Goal: Information Seeking & Learning: Learn about a topic

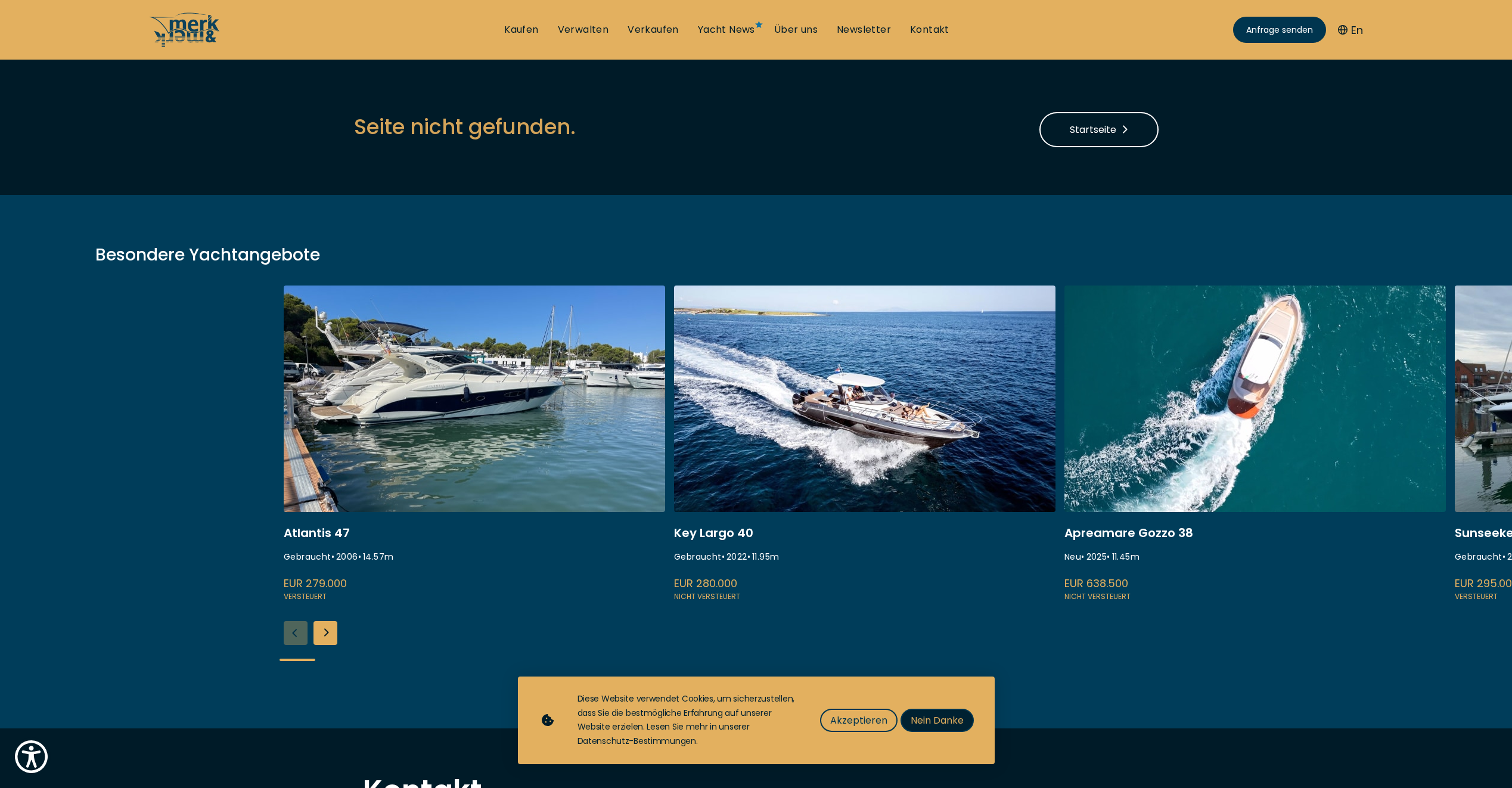
click at [945, 718] on span "Nein Danke" at bounding box center [937, 721] width 53 height 15
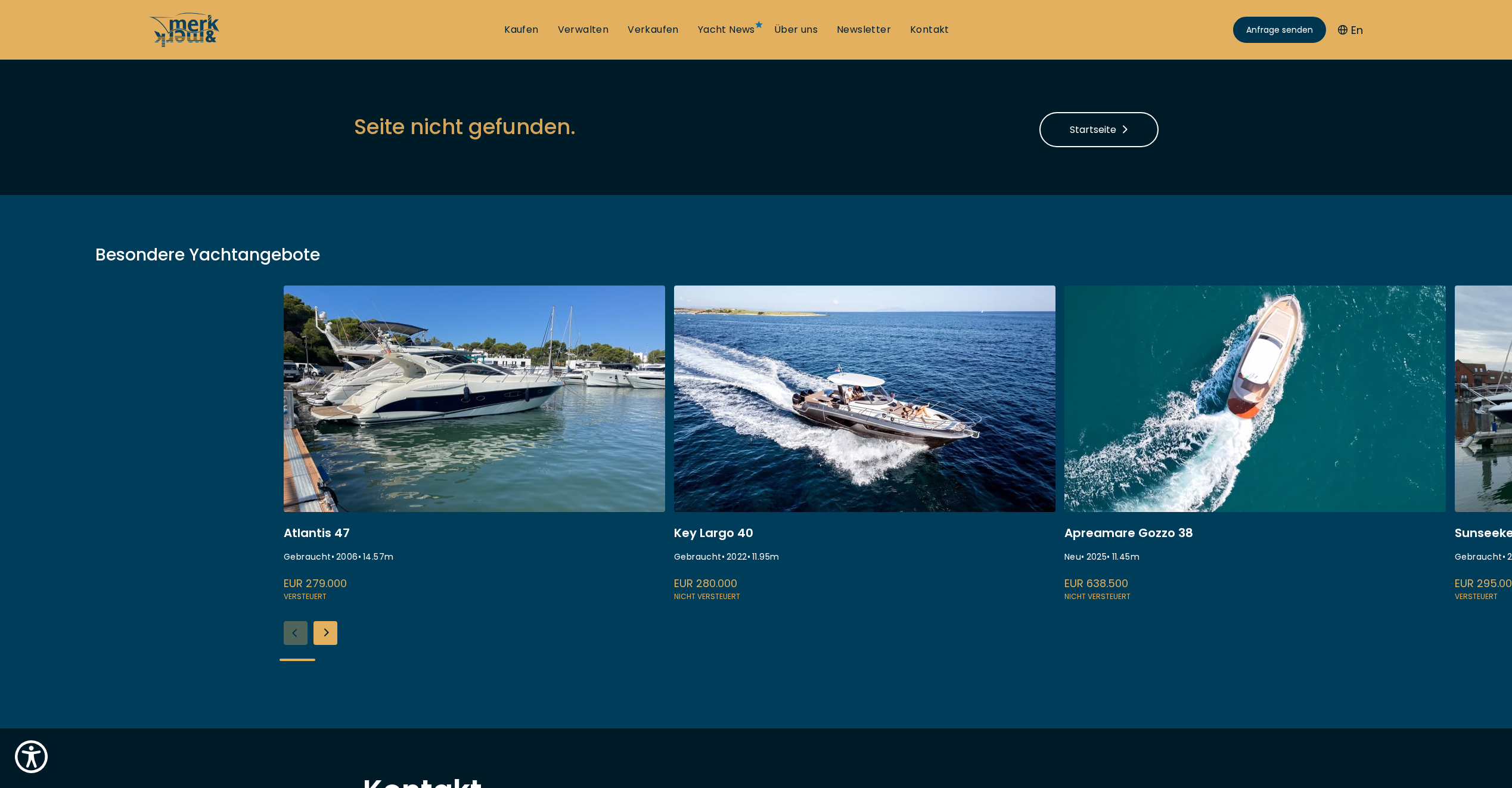
drag, startPoint x: 1368, startPoint y: 226, endPoint x: 1012, endPoint y: 237, distance: 356.2
click at [1013, 237] on div "Besondere Yachtangebote Atlantis 47 Gebraucht • 2006 • 14.57 m EUR 279.000 Vers…" at bounding box center [756, 461] width 1512 height 533
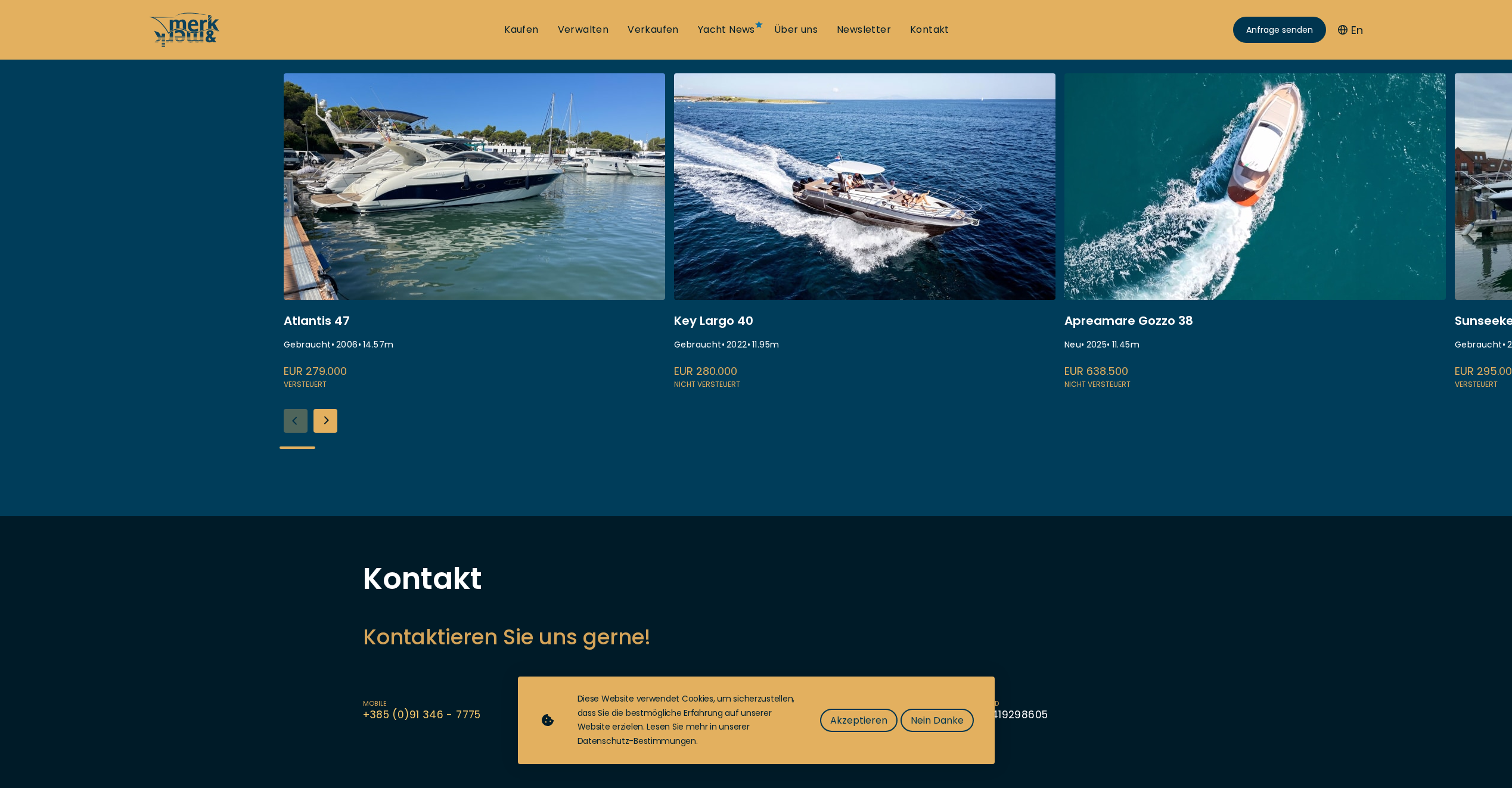
scroll to position [230, 0]
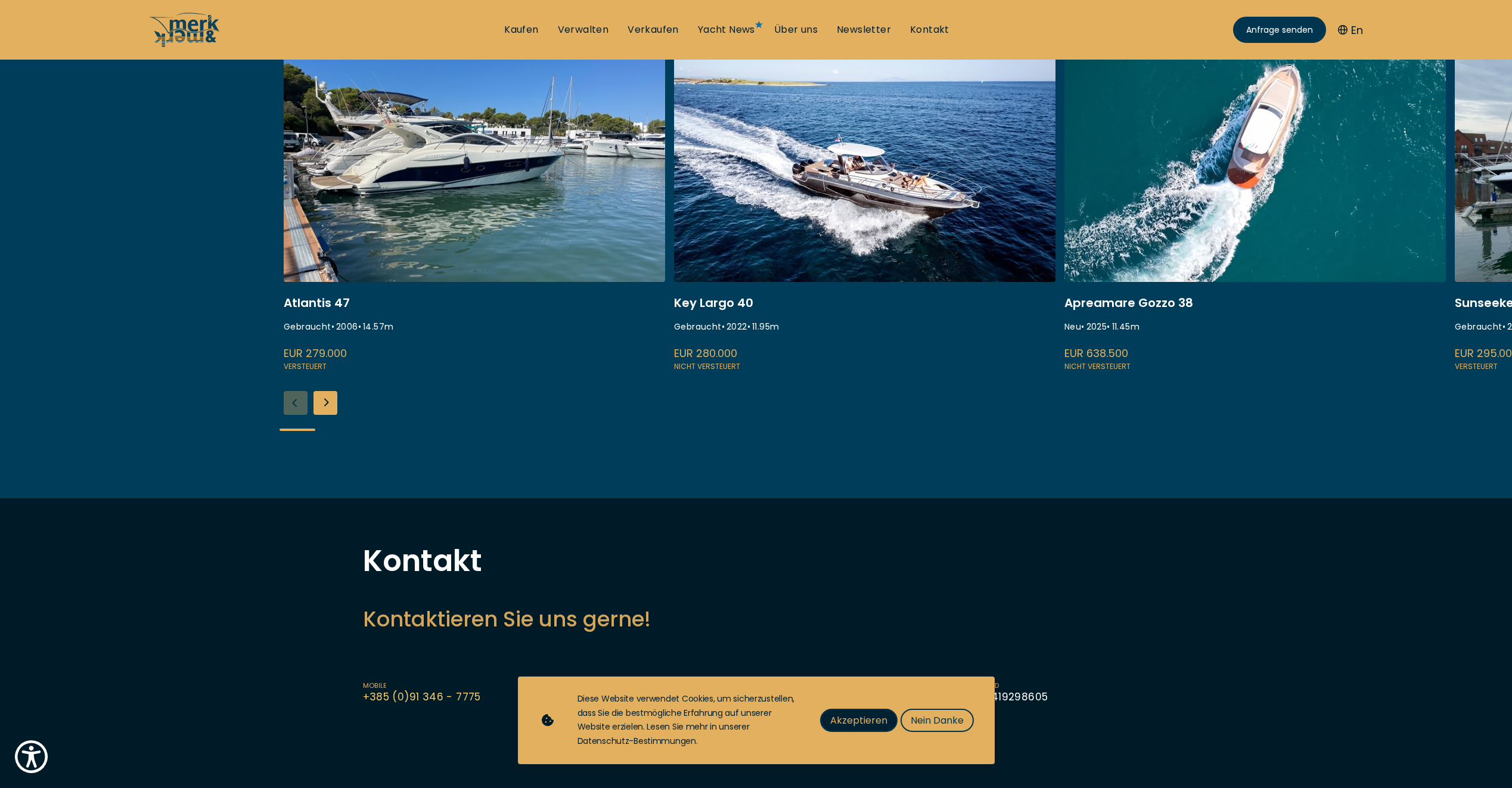
click at [867, 722] on span "Akzeptieren" at bounding box center [858, 721] width 57 height 15
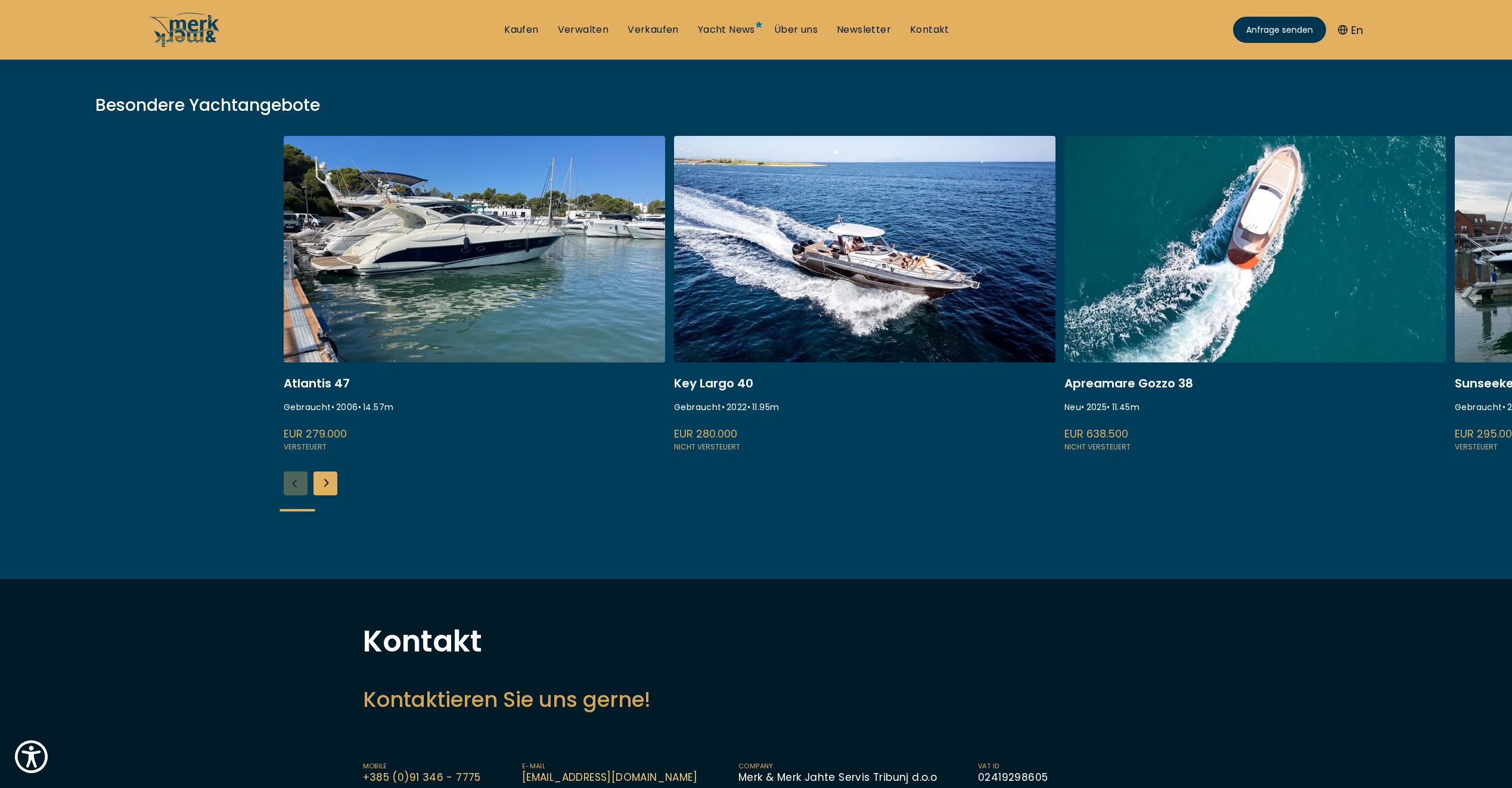
scroll to position [0, 0]
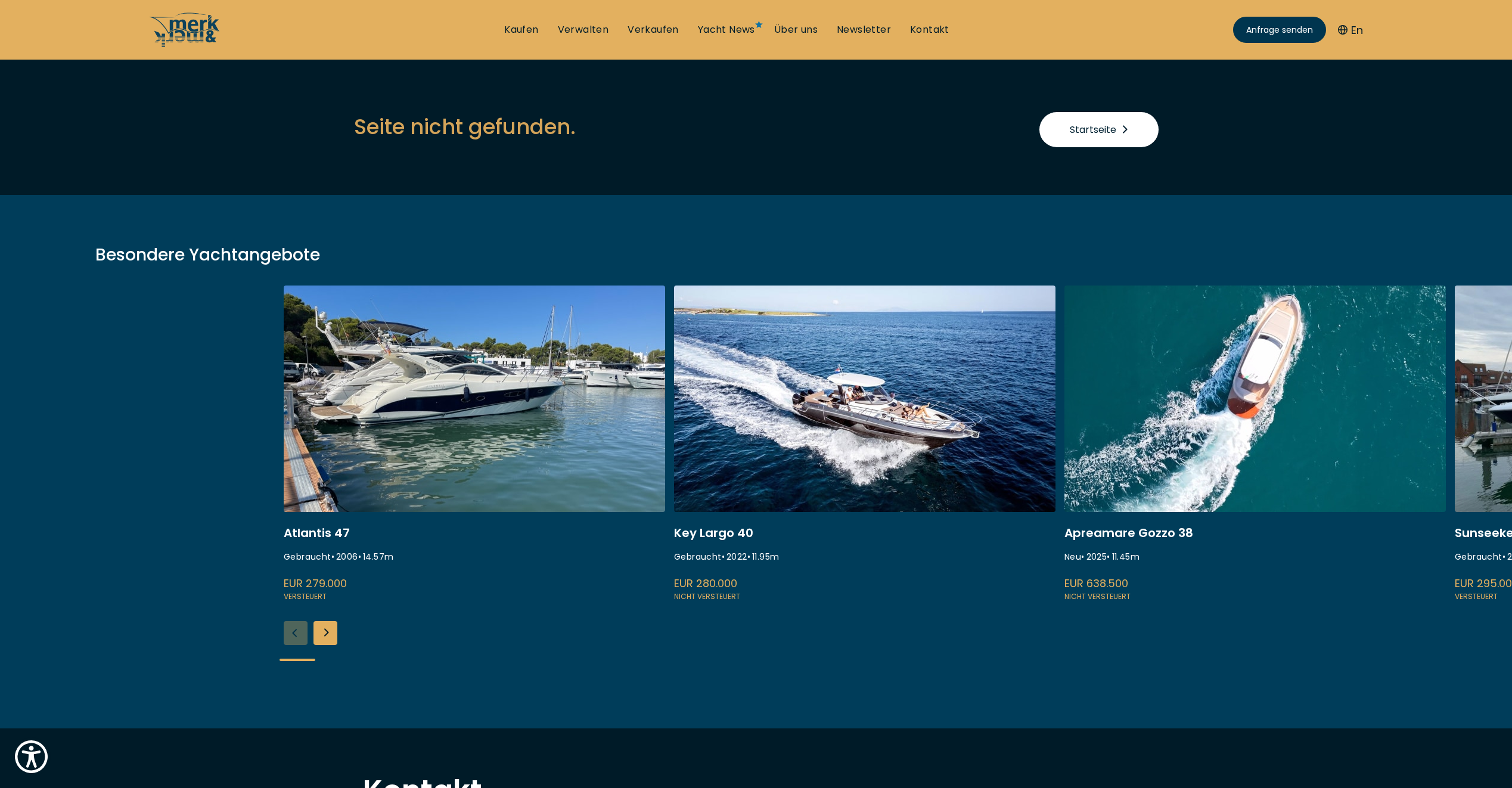
click at [1075, 118] on link "Startseite" at bounding box center [1098, 130] width 119 height 35
click at [1080, 125] on span "Startseite" at bounding box center [1099, 130] width 58 height 15
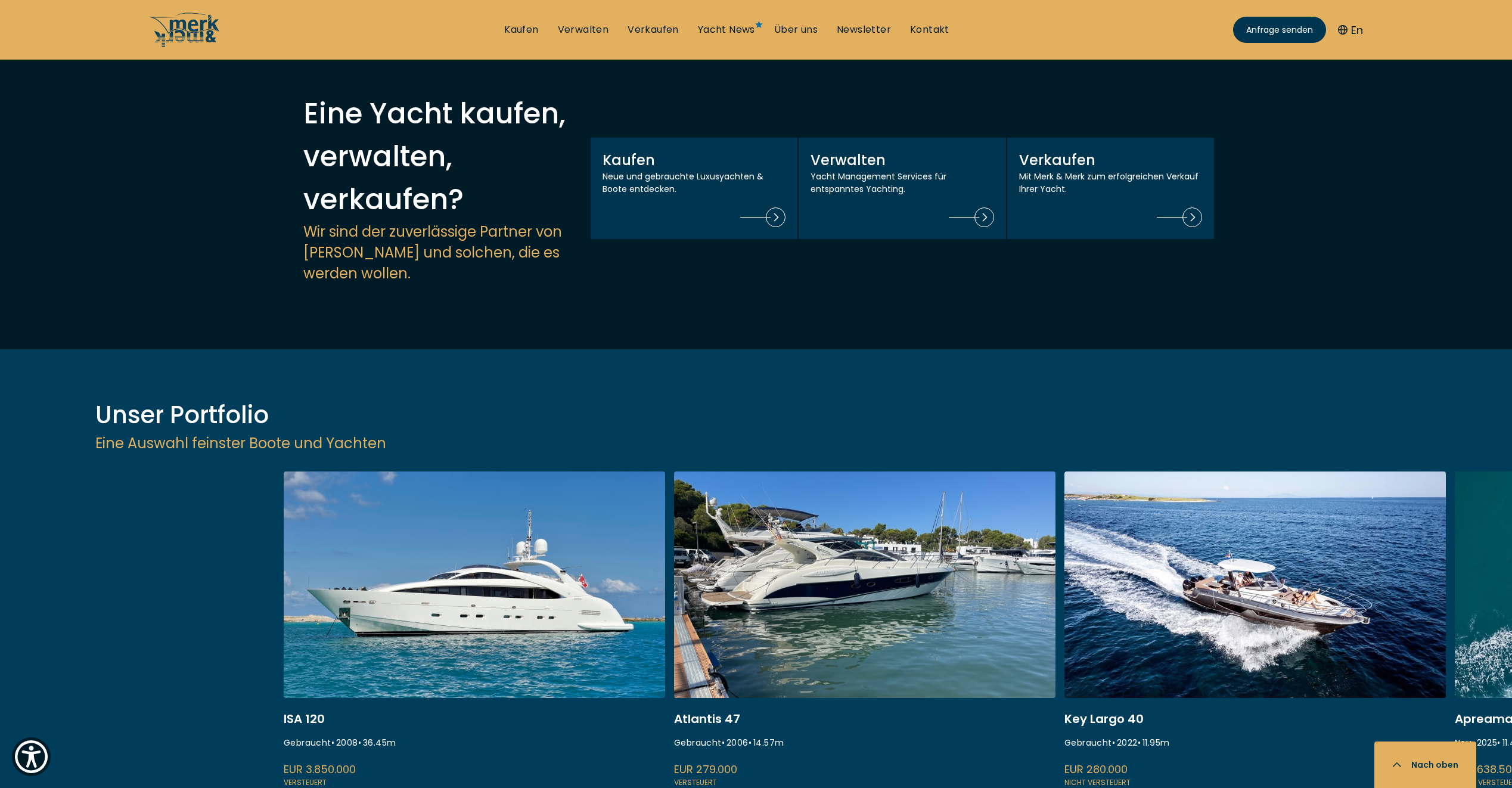
scroll to position [1550, 0]
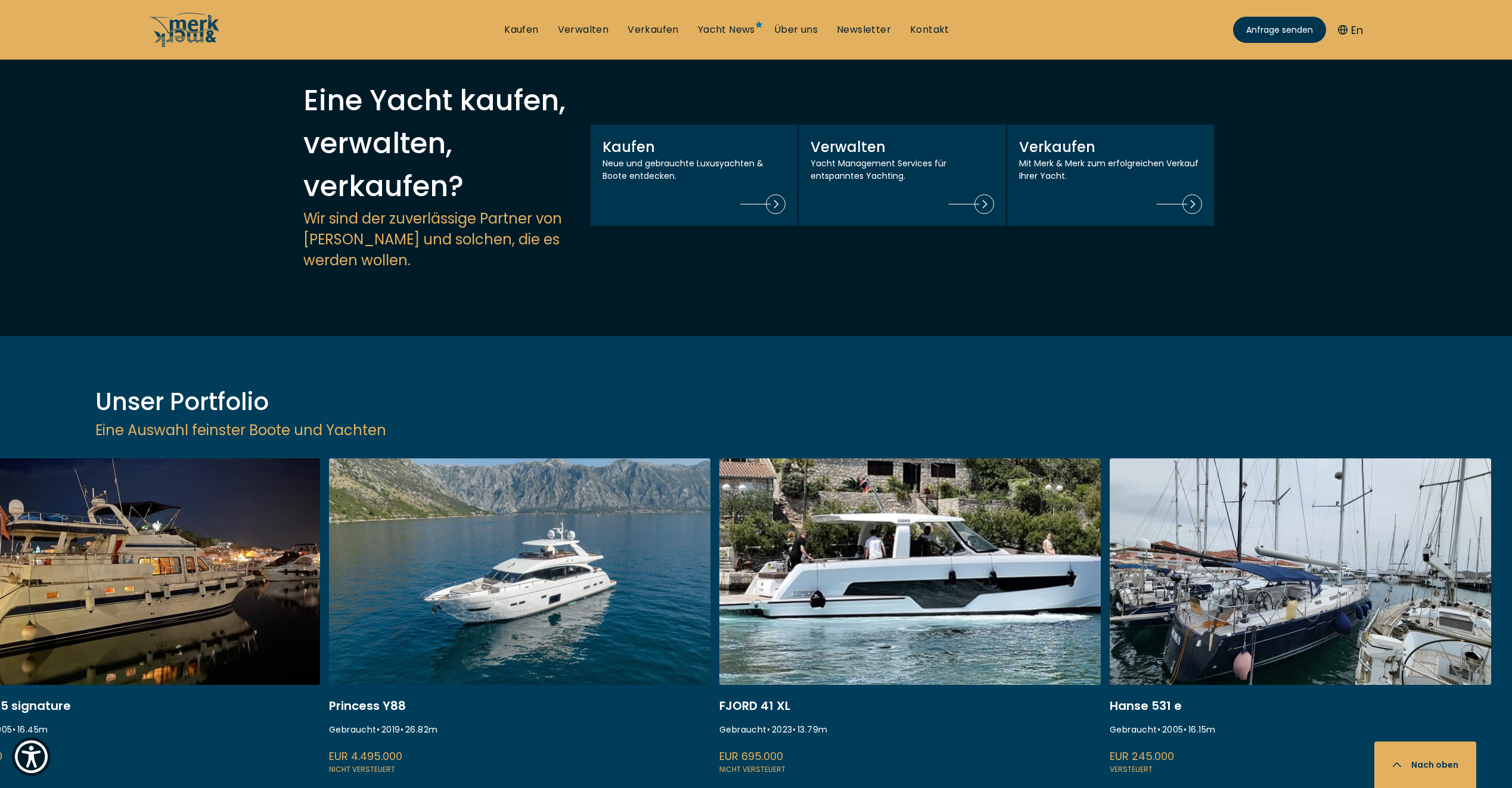
click at [326, 668] on div "ISA 120 Gebraucht • 2008 • 36.45 m EUR 3.850.000 Versteuert Atlantis 47 Gebrauc…" at bounding box center [756, 656] width 1512 height 395
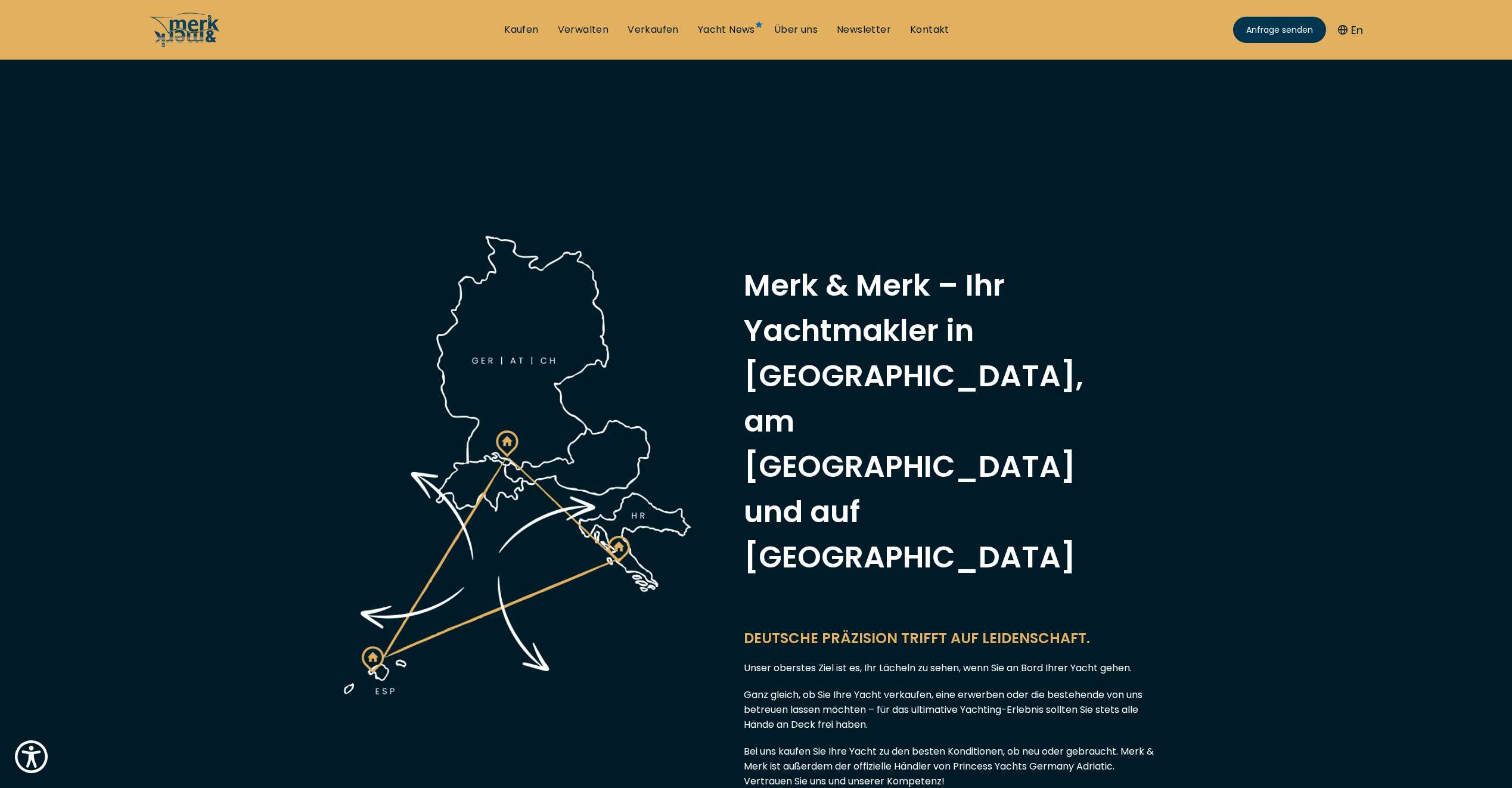
scroll to position [596, 0]
